Goal: Answer question/provide support: Answer question/provide support

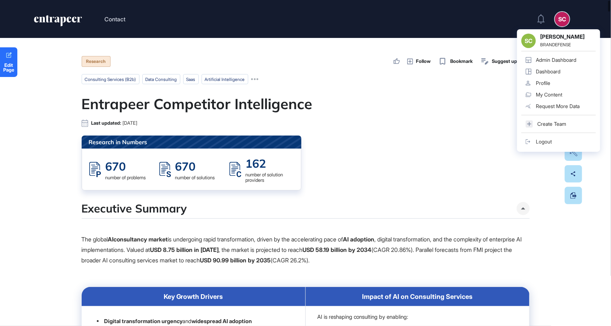
click at [553, 64] on link "Admin Dashboard" at bounding box center [558, 60] width 74 height 12
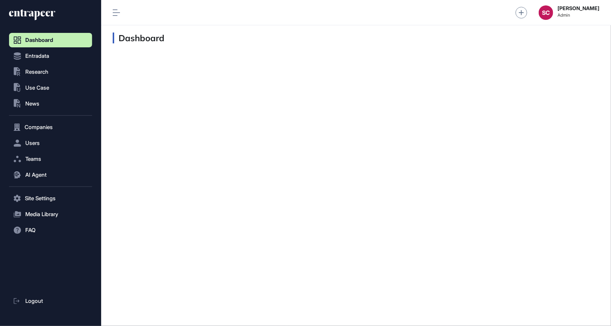
scroll to position [0, 0]
click at [39, 175] on span "AI Agent" at bounding box center [35, 175] width 21 height 6
click at [42, 191] on span "User Feedbacks" at bounding box center [41, 190] width 37 height 6
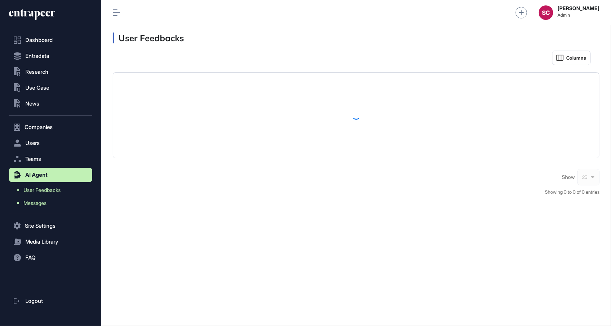
click at [41, 201] on span "Messages" at bounding box center [34, 203] width 23 height 6
click at [44, 201] on span "Messages" at bounding box center [34, 203] width 23 height 6
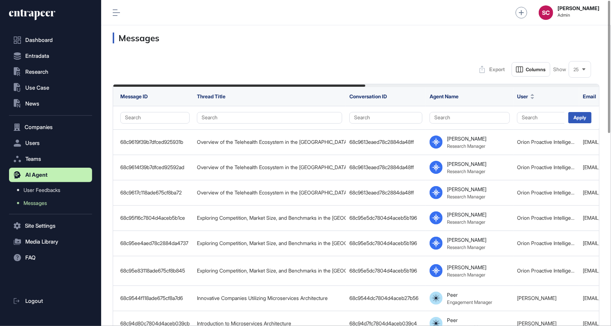
click at [581, 66] on div "25" at bounding box center [580, 69] width 22 height 14
click at [580, 140] on li "100" at bounding box center [579, 144] width 17 height 14
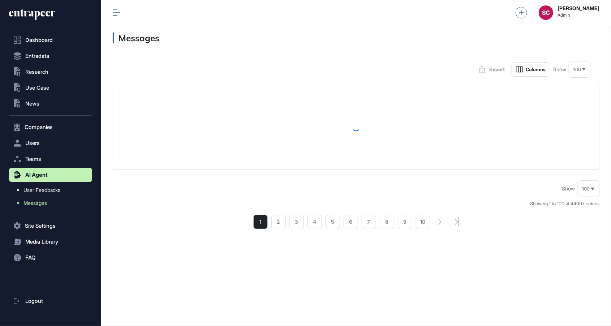
click at [121, 14] on div "SC Serenay Cetinkaya Admin" at bounding box center [356, 12] width 510 height 25
click at [115, 14] on icon at bounding box center [116, 12] width 7 height 7
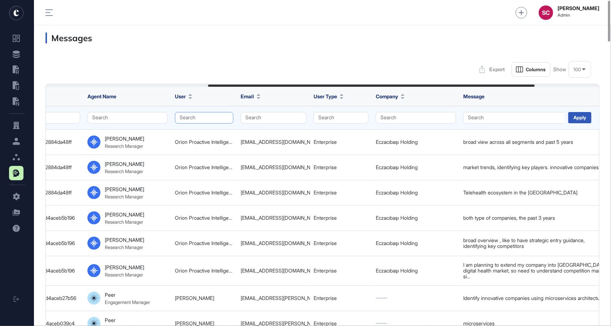
scroll to position [0, 384]
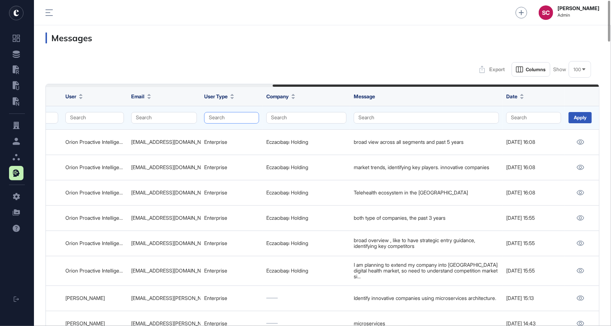
click at [219, 116] on button "Search" at bounding box center [231, 118] width 55 height 12
click at [222, 133] on div "Enterprise" at bounding box center [229, 131] width 43 height 10
click at [583, 117] on div "Apply" at bounding box center [580, 117] width 23 height 11
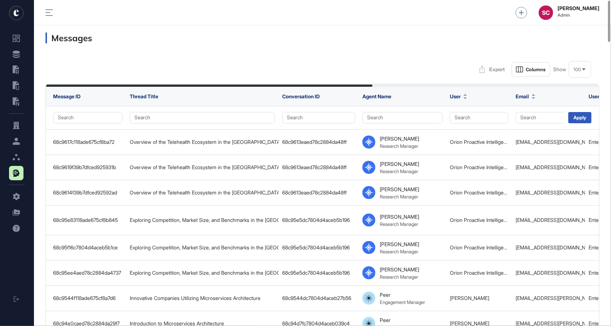
click at [4, 251] on div ".st0{fill:currentColor} .st0{fill:currentColor} .st0{fill:currentColor} Logout" at bounding box center [17, 163] width 34 height 326
click at [4, 248] on div ".st0{fill:currentColor} .st0{fill:currentColor} .st0{fill:currentColor} Logout" at bounding box center [17, 163] width 34 height 326
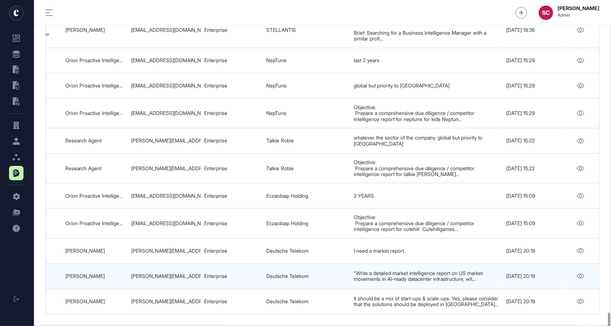
scroll to position [2492, 0]
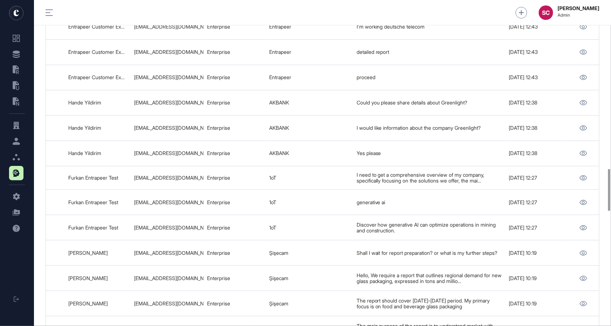
scroll to position [0, 384]
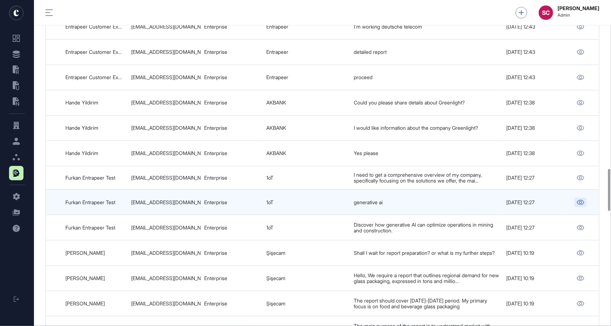
click at [575, 198] on link at bounding box center [580, 202] width 12 height 9
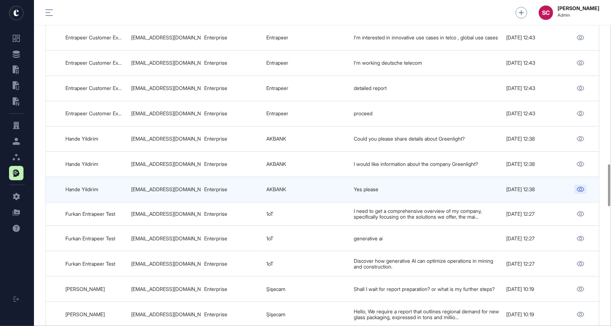
click at [582, 187] on icon at bounding box center [581, 189] width 8 height 5
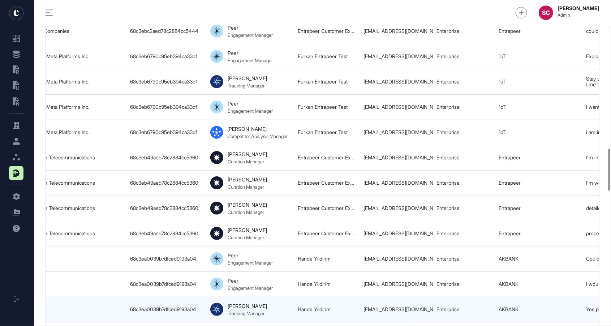
scroll to position [0, 155]
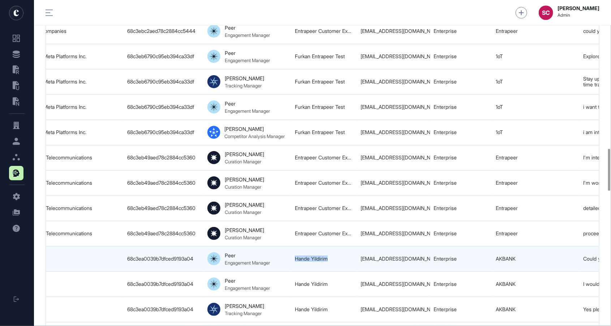
drag, startPoint x: 336, startPoint y: 238, endPoint x: 293, endPoint y: 240, distance: 42.3
click at [293, 246] on td "Hande Yildirim" at bounding box center [324, 258] width 66 height 25
copy link "Hande Yildirim"
drag, startPoint x: 429, startPoint y: 240, endPoint x: 359, endPoint y: 240, distance: 70.4
click at [359, 246] on tr "68c3ea02aed78c2884cc1c3d Details about Greenlight 68c3ea0039b7dfced9193a04 Peer…" at bounding box center [360, 258] width 938 height 25
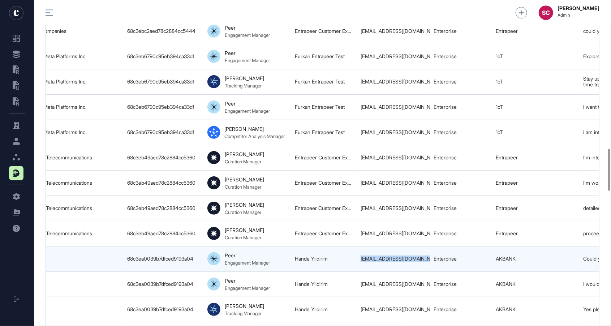
copy tr "hande.yildirim@akbank.com"
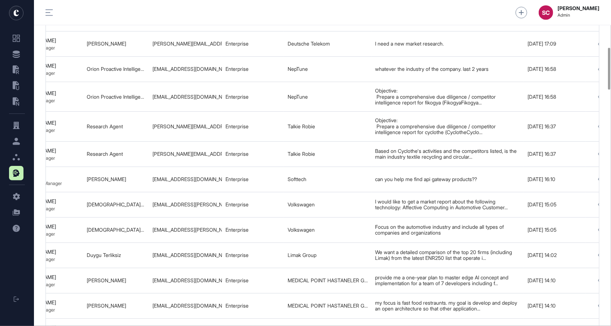
scroll to position [0, 384]
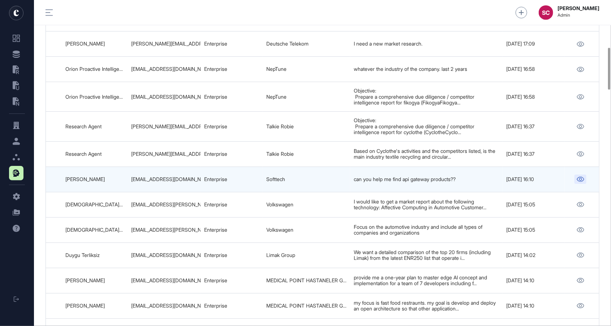
click at [575, 177] on link at bounding box center [580, 178] width 12 height 9
drag, startPoint x: 467, startPoint y: 175, endPoint x: 351, endPoint y: 177, distance: 116.3
click at [351, 177] on td "can you help me find api gateway products??" at bounding box center [426, 179] width 152 height 25
copy div "can you help me find api gateway products??"
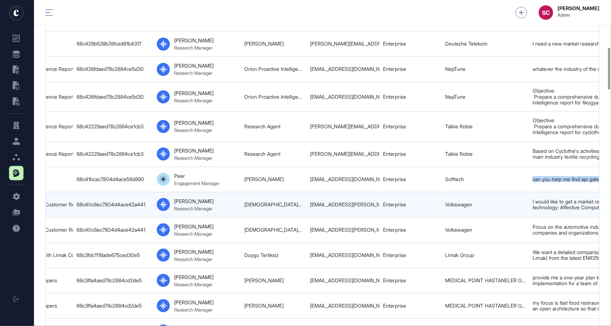
scroll to position [0, 204]
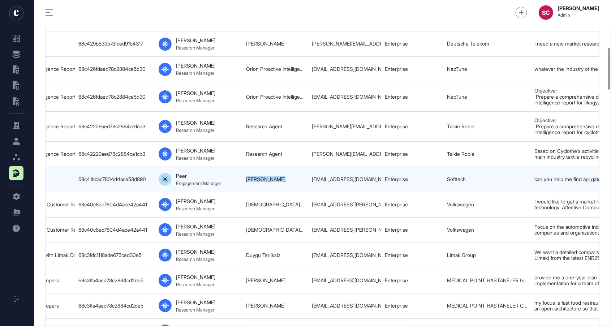
drag, startPoint x: 294, startPoint y: 176, endPoint x: 239, endPoint y: 171, distance: 55.4
click at [239, 171] on tr "68c41bcc39b7dfced91aca36 Finding API Gateway Products 68c41bcac7804d4ace58d890 …" at bounding box center [311, 179] width 938 height 25
copy tr "Zeynep Coşkun"
click at [377, 176] on div "zeynep.coskun@softtech.com.tr" at bounding box center [345, 179] width 66 height 6
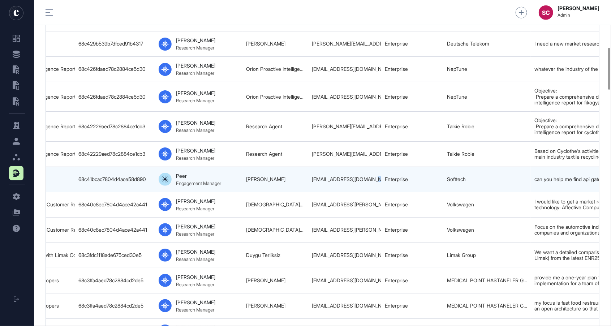
click at [377, 176] on div "zeynep.coskun@softtech.com.tr" at bounding box center [345, 179] width 66 height 6
copy tr "zeynep.coskun@softtech.com.tr"
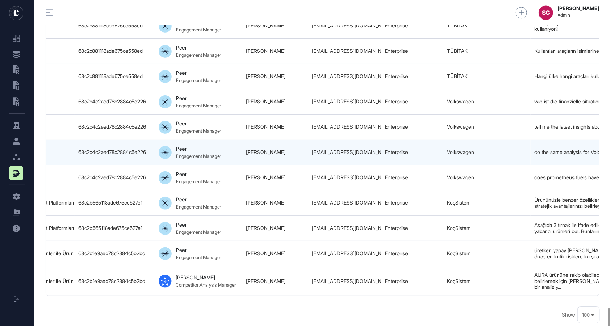
scroll to position [2426, 0]
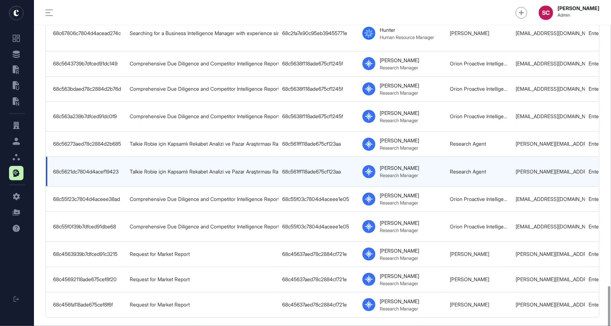
scroll to position [2492, 0]
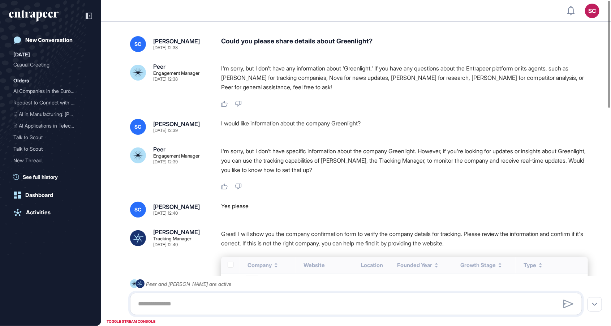
click at [342, 44] on div "Could you please share details about Greenlight?" at bounding box center [404, 44] width 367 height 16
copy div "Could you please share details about Greenlight?"
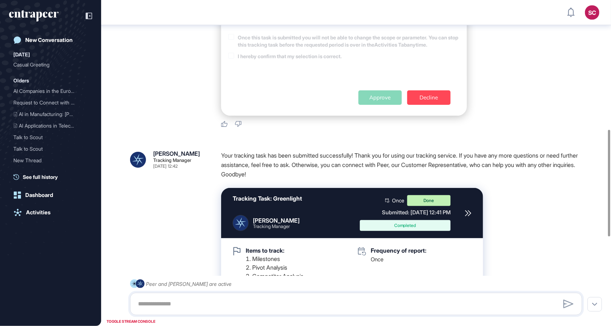
scroll to position [739, 0]
